Goal: Obtain resource: Obtain resource

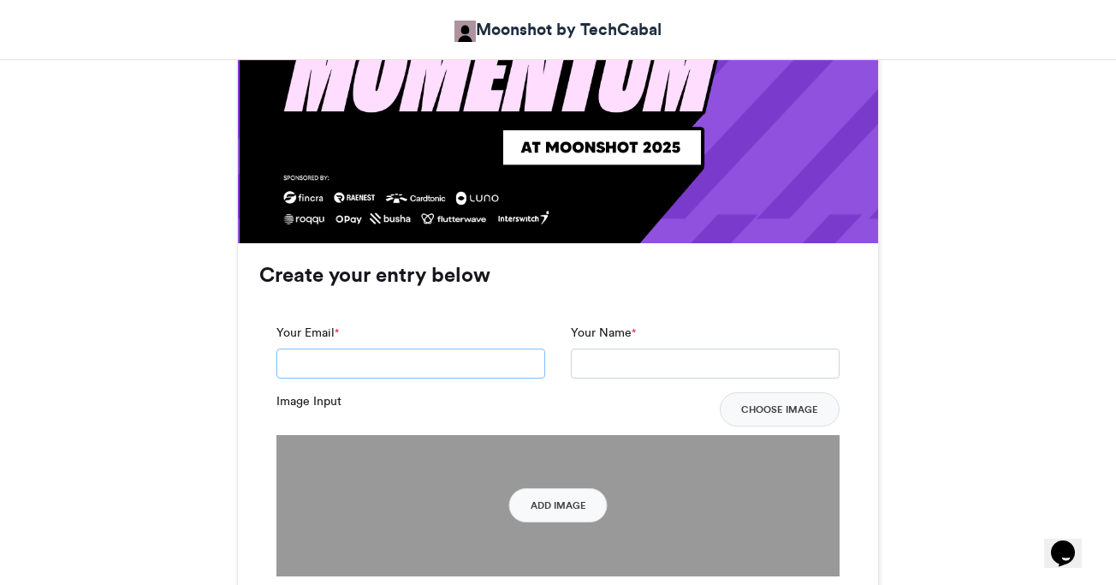
click at [461, 367] on input "Your Email *" at bounding box center [411, 363] width 269 height 31
type input "**********"
click at [674, 350] on input "Your Name *" at bounding box center [705, 363] width 269 height 31
type input "********"
click at [811, 405] on button "Choose Image" at bounding box center [780, 409] width 120 height 34
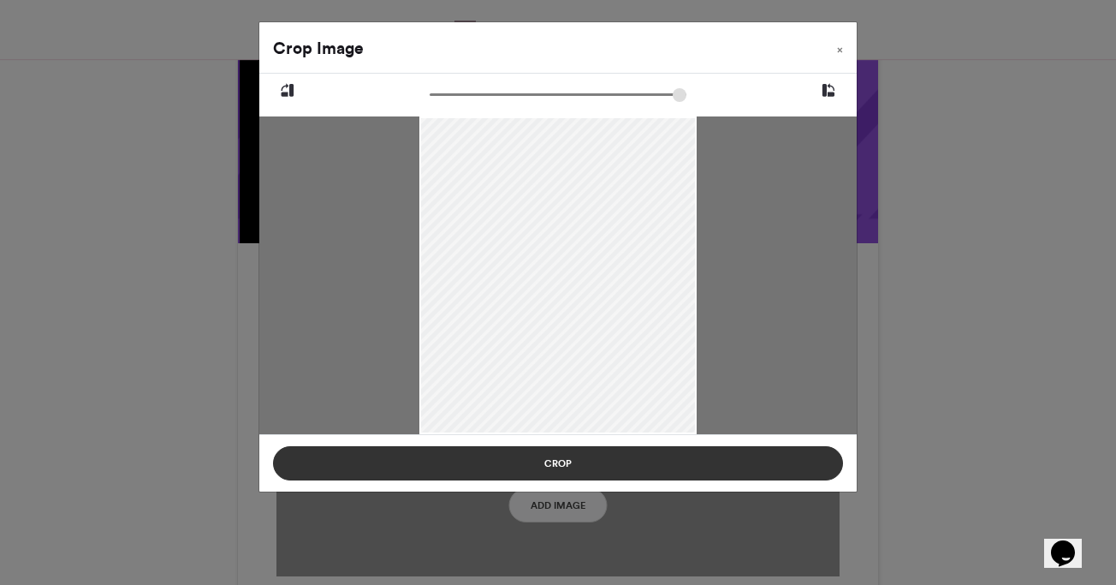
click at [650, 465] on button "Crop" at bounding box center [558, 463] width 570 height 34
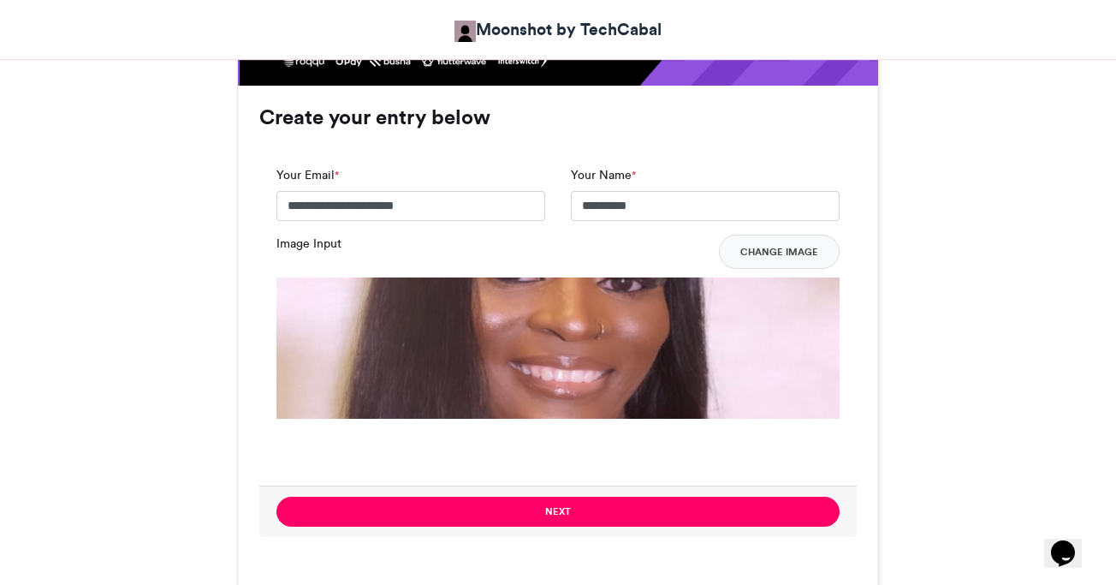
scroll to position [1276, 0]
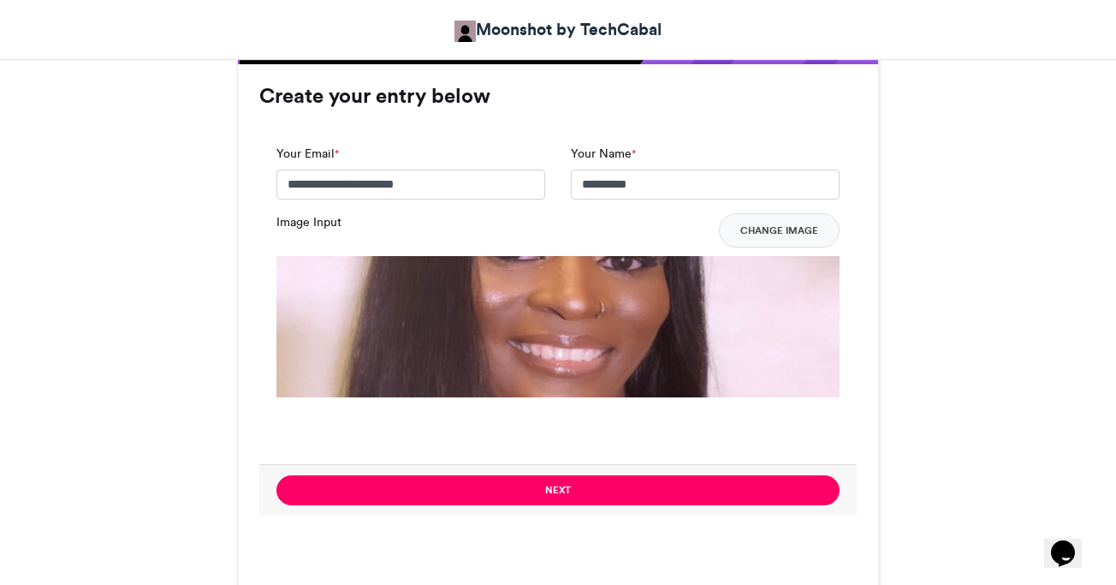
click at [635, 346] on img at bounding box center [558, 537] width 563 height 563
click at [626, 316] on img at bounding box center [558, 537] width 563 height 563
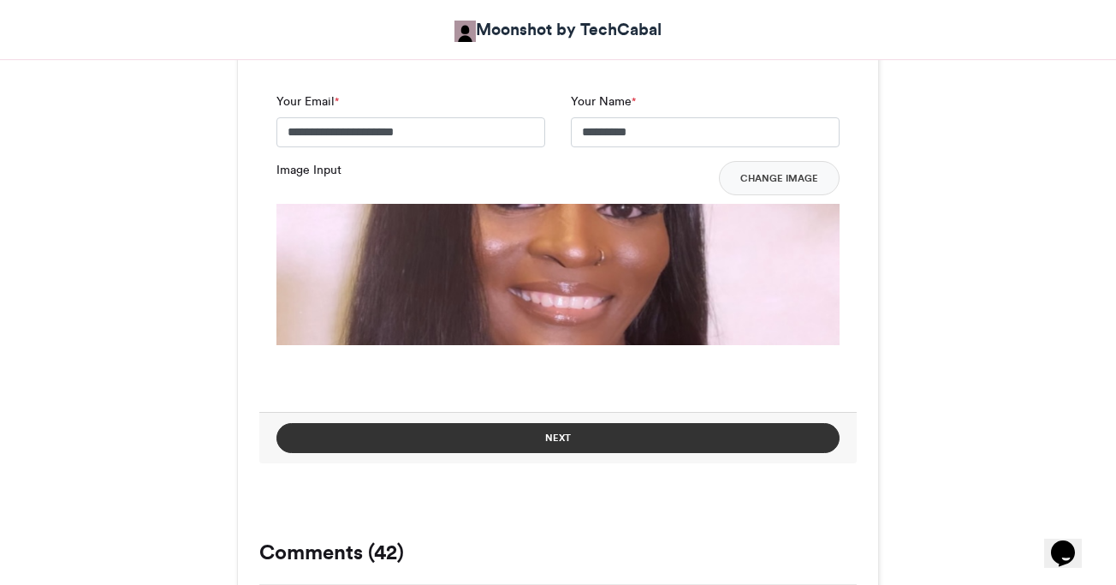
scroll to position [1344, 0]
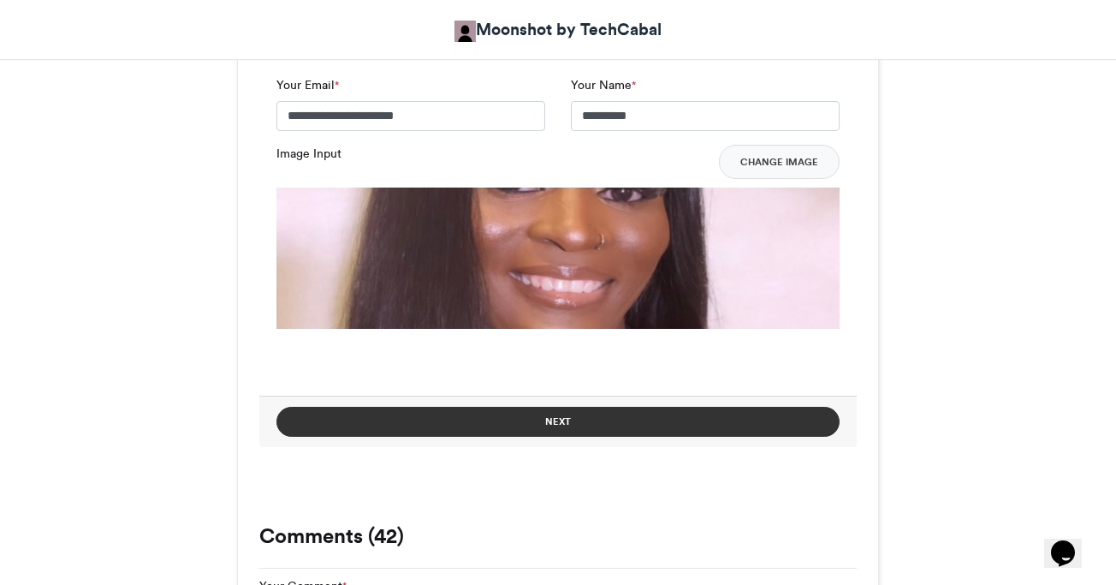
click at [610, 420] on button "Next" at bounding box center [558, 422] width 563 height 30
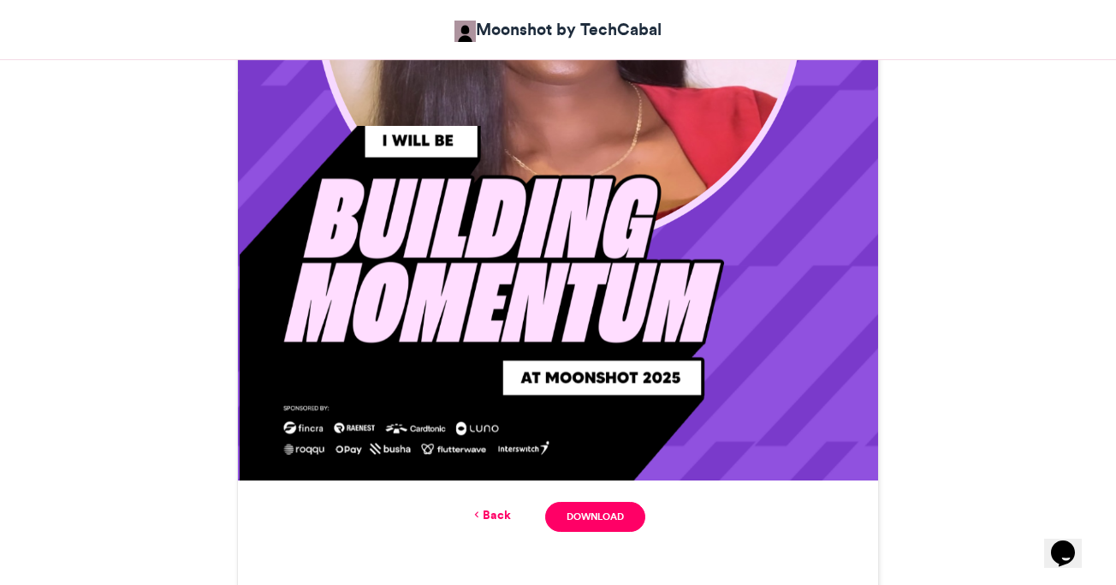
scroll to position [851, 0]
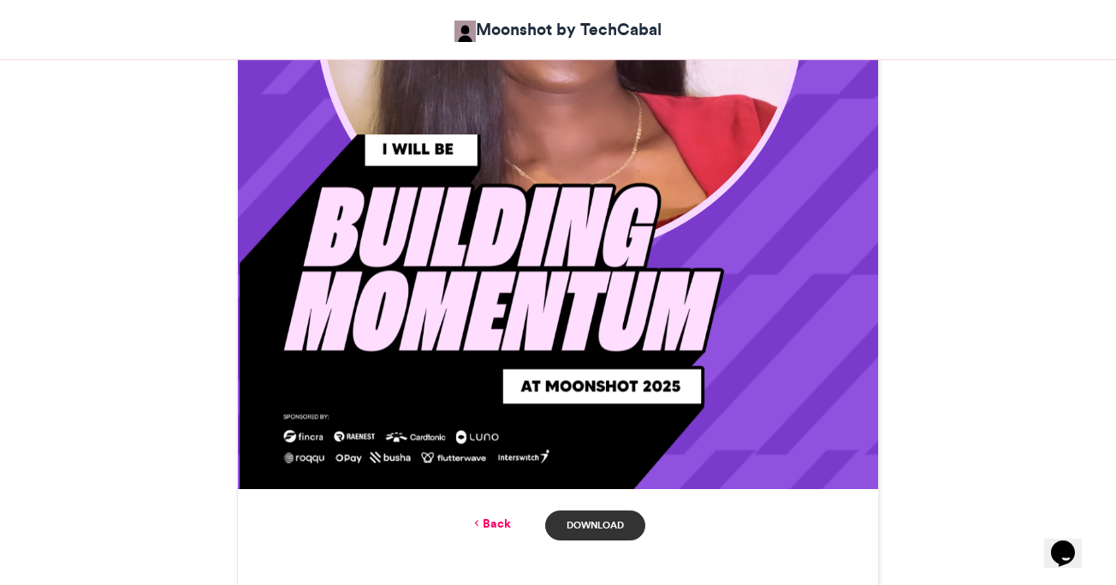
click at [595, 514] on link "Download" at bounding box center [595, 525] width 100 height 30
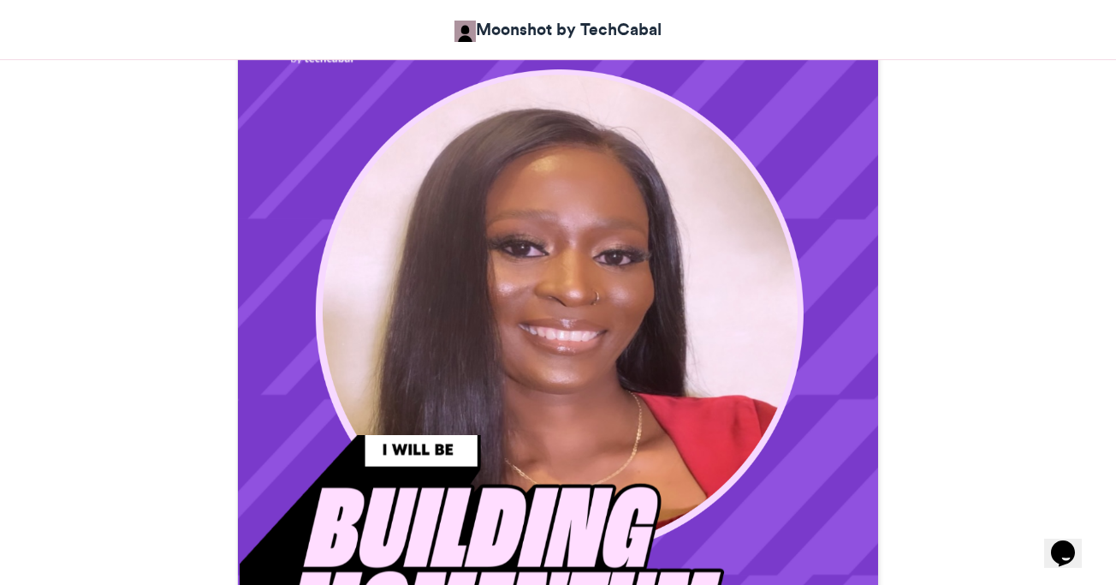
scroll to position [582, 0]
